Goal: Find specific page/section: Find specific page/section

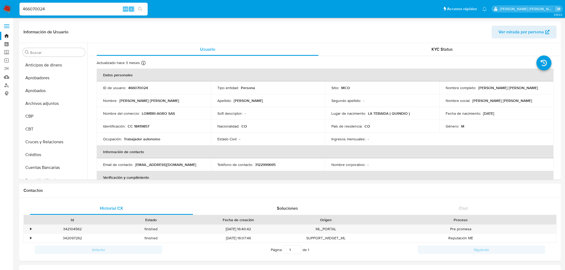
select select "10"
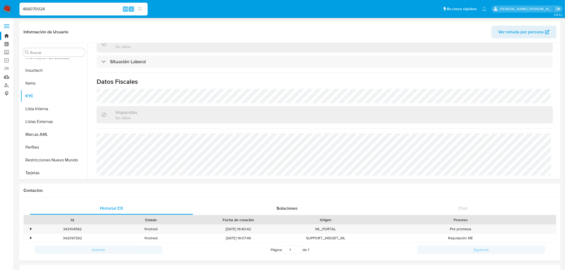
drag, startPoint x: 73, startPoint y: 9, endPoint x: -48, endPoint y: 9, distance: 120.7
paste input "162719866"
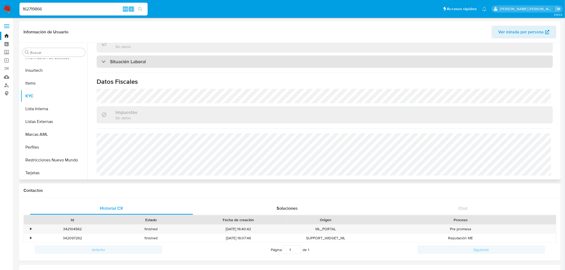
type input "162719866"
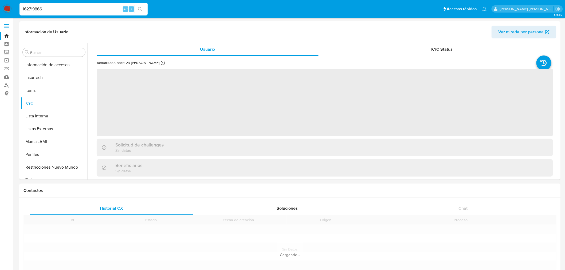
scroll to position [264, 0]
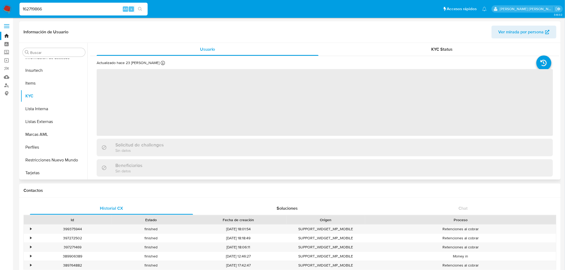
select select "10"
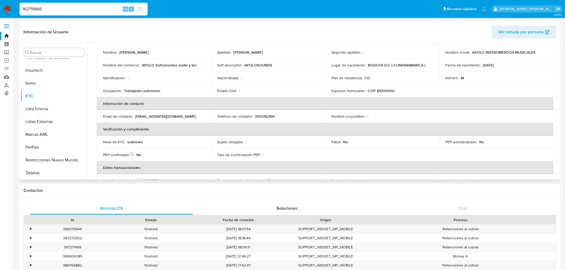
scroll to position [59, 0]
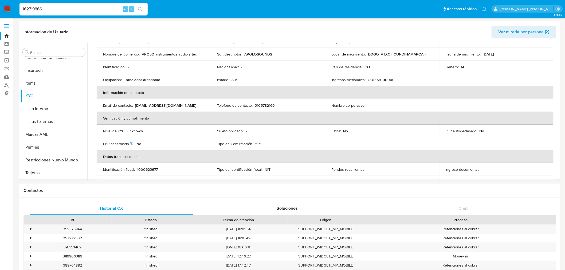
drag, startPoint x: 52, startPoint y: 6, endPoint x: 3, endPoint y: -3, distance: 49.3
paste input "389393647"
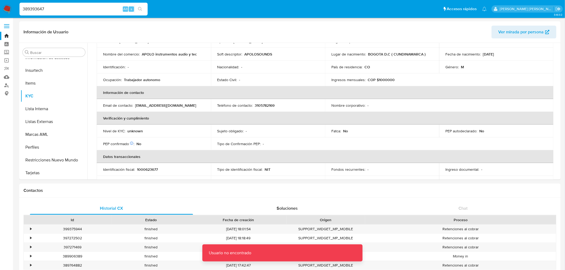
click at [92, 7] on input "389393647" at bounding box center [83, 9] width 128 height 7
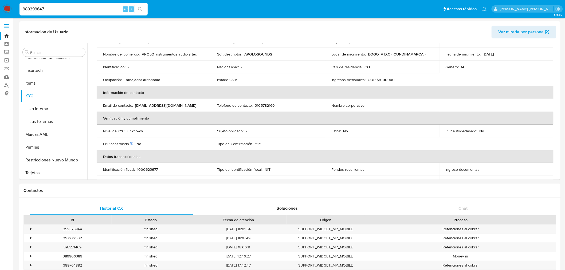
type input "389393647"
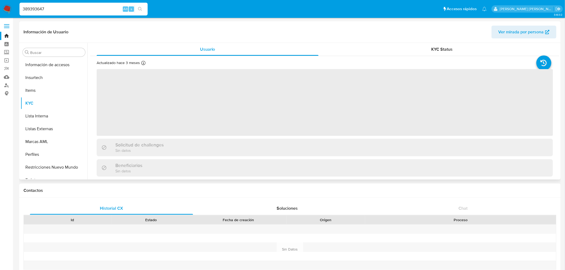
scroll to position [264, 0]
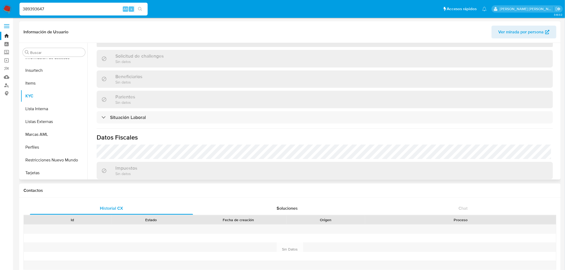
select select "10"
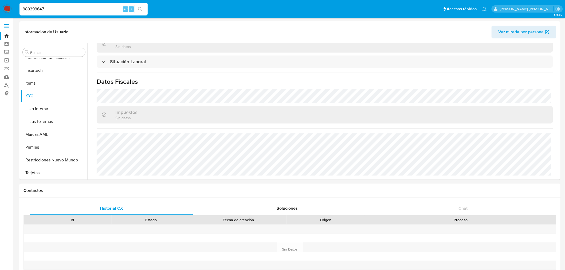
drag, startPoint x: 44, startPoint y: 7, endPoint x: -15, endPoint y: 7, distance: 59.3
paste input "466070024"
type input "466070024"
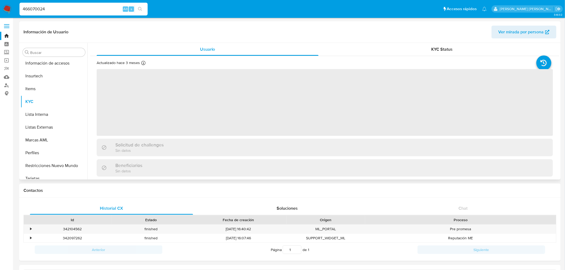
scroll to position [264, 0]
select select "10"
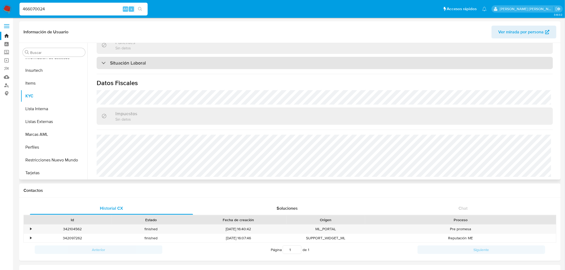
scroll to position [271, 0]
